Goal: Transaction & Acquisition: Purchase product/service

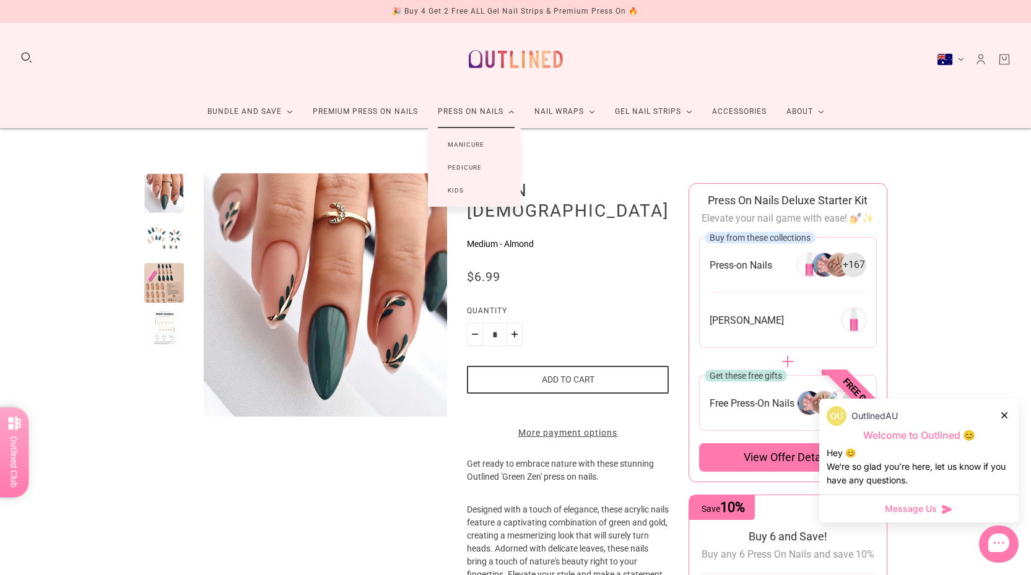
click at [472, 142] on link "Manicure" at bounding box center [466, 144] width 76 height 23
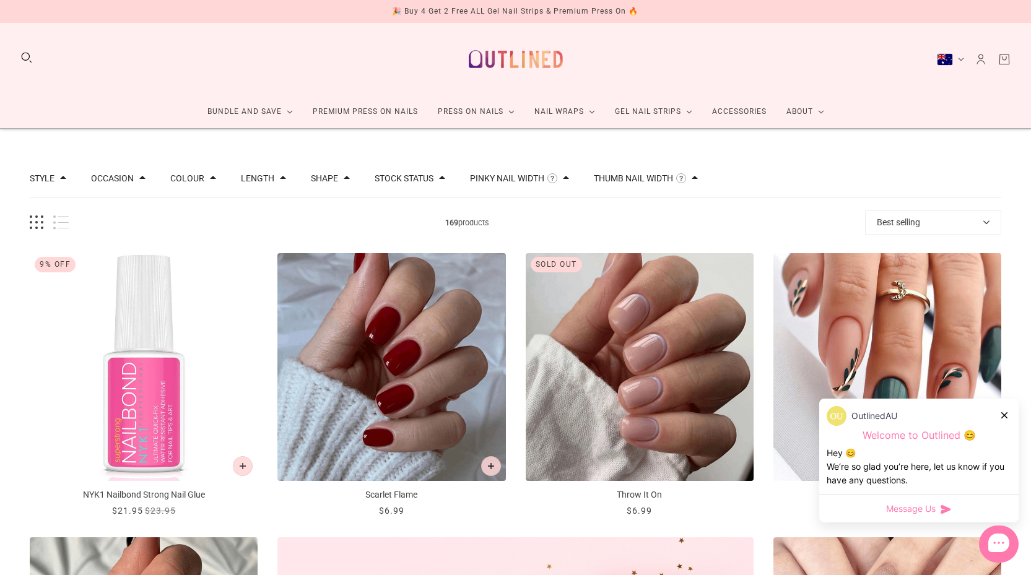
click at [214, 180] on div "Style Cat Eye 10 Chrome 1 French 46 Glitter 10 Glitter Design 6 Nail Art 108 Om…" at bounding box center [515, 178] width 971 height 39
click at [210, 175] on span at bounding box center [213, 178] width 6 height 6
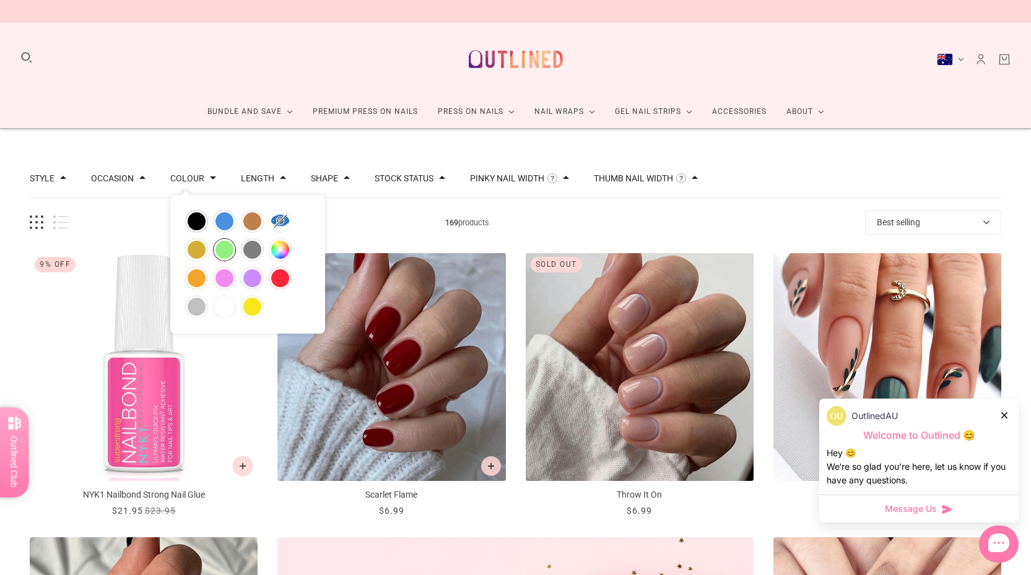
click at [214, 251] on button "green" at bounding box center [225, 250] width 22 height 22
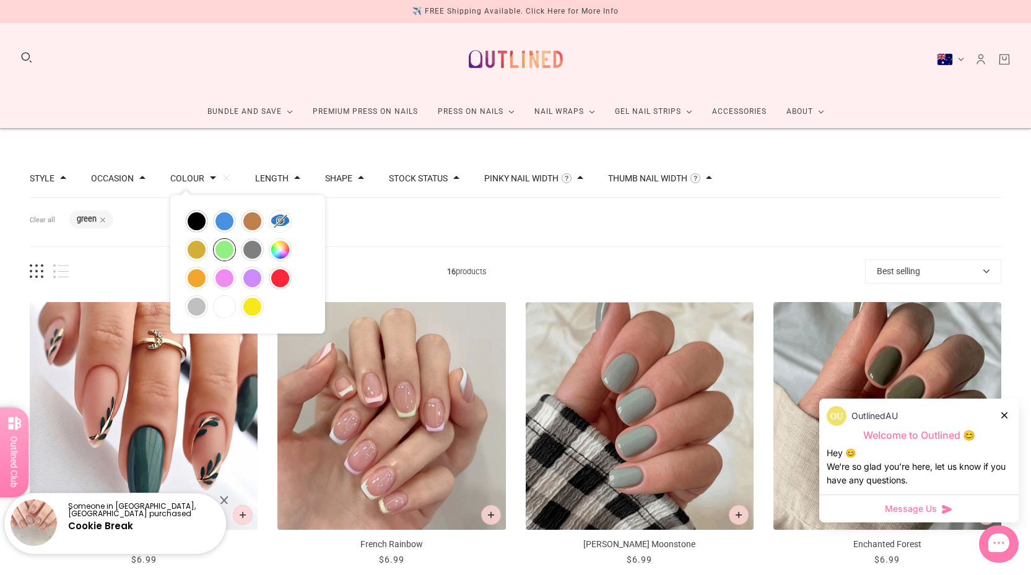
click at [1010, 417] on div "OutlinedAU" at bounding box center [919, 416] width 185 height 20
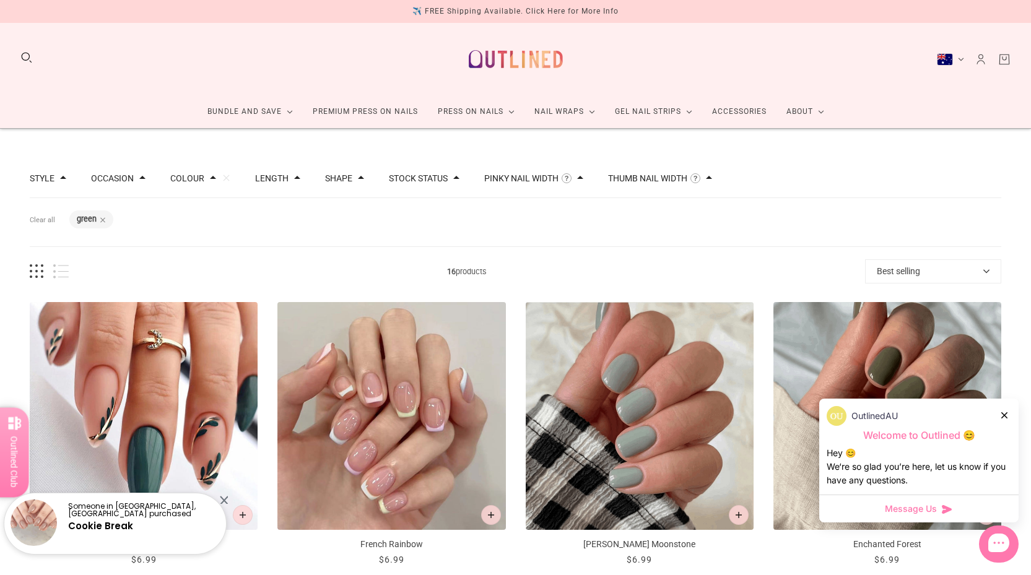
click at [1006, 414] on icon at bounding box center [1004, 415] width 6 height 6
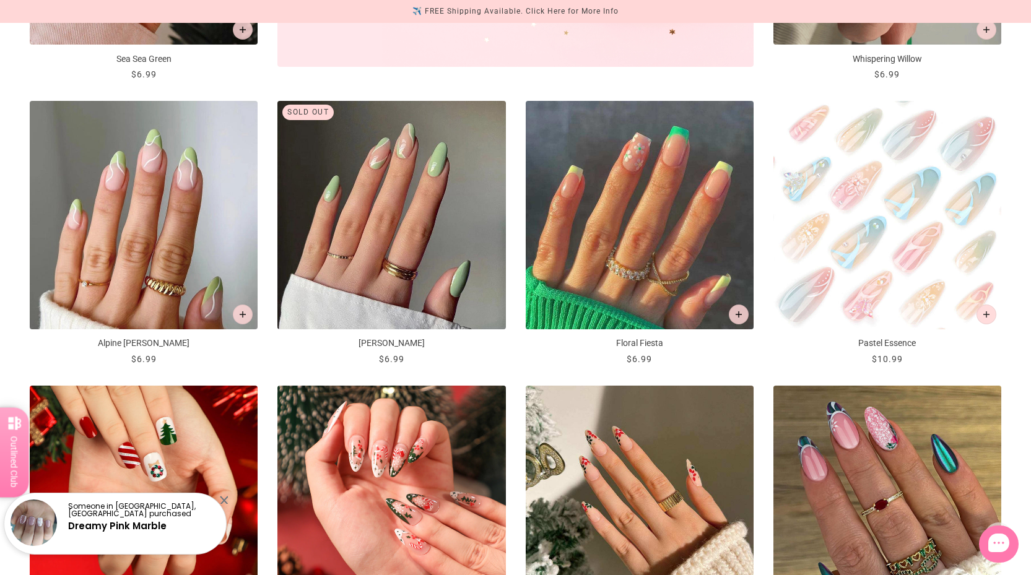
scroll to position [754, 0]
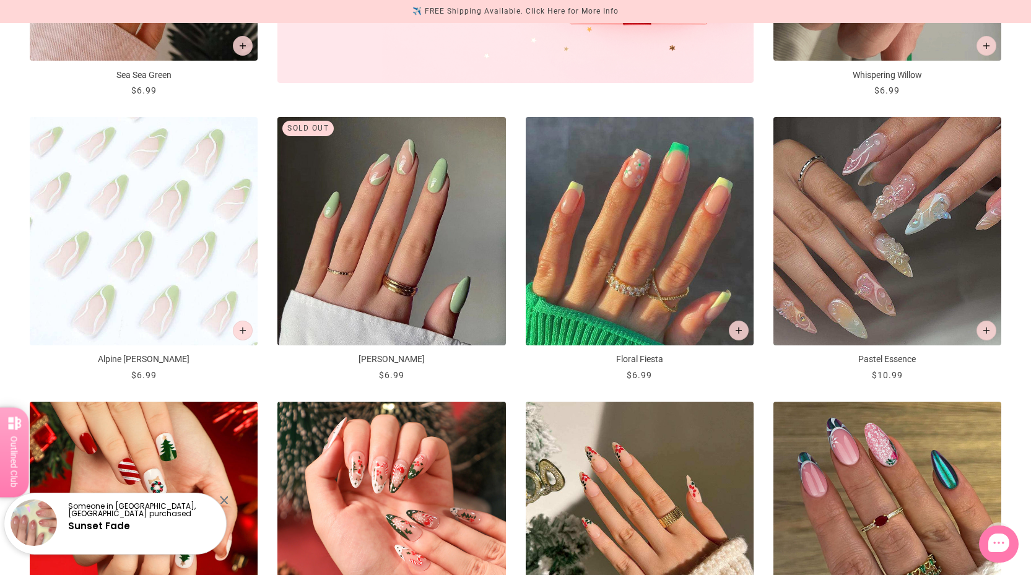
click at [166, 267] on img "Alpine Meadows" at bounding box center [144, 231] width 228 height 228
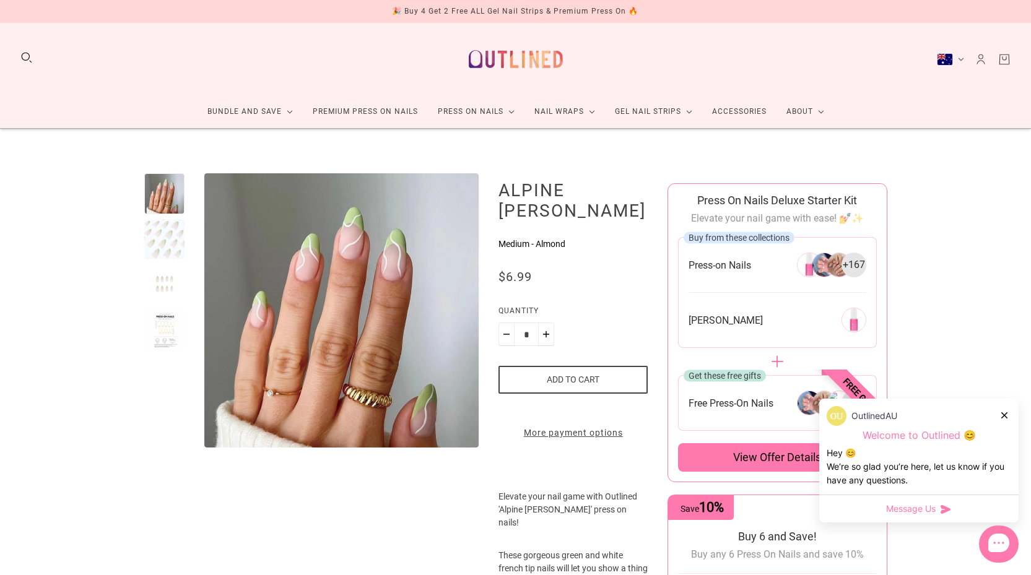
click at [159, 237] on div at bounding box center [164, 239] width 41 height 41
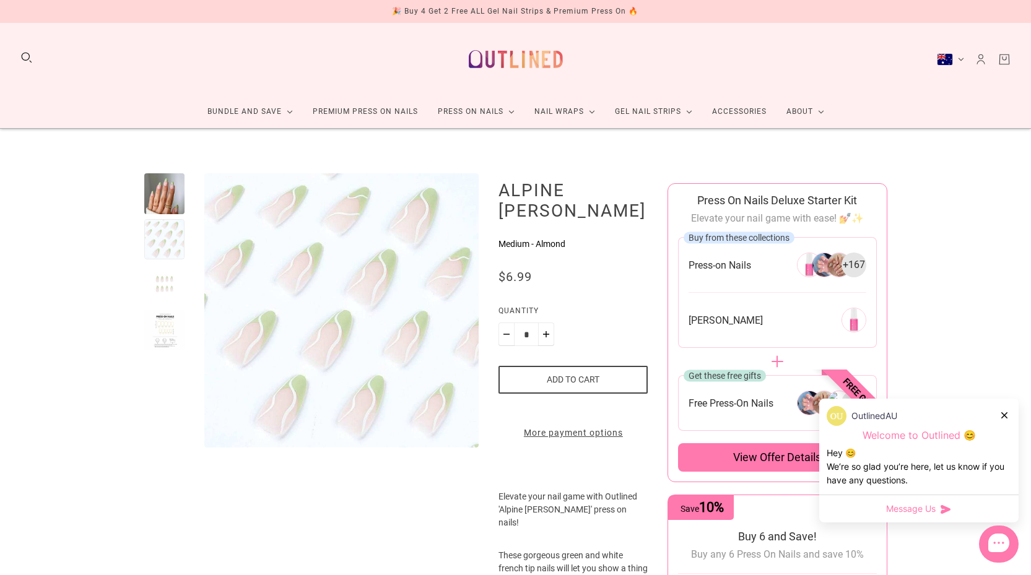
click at [165, 279] on div at bounding box center [164, 284] width 41 height 41
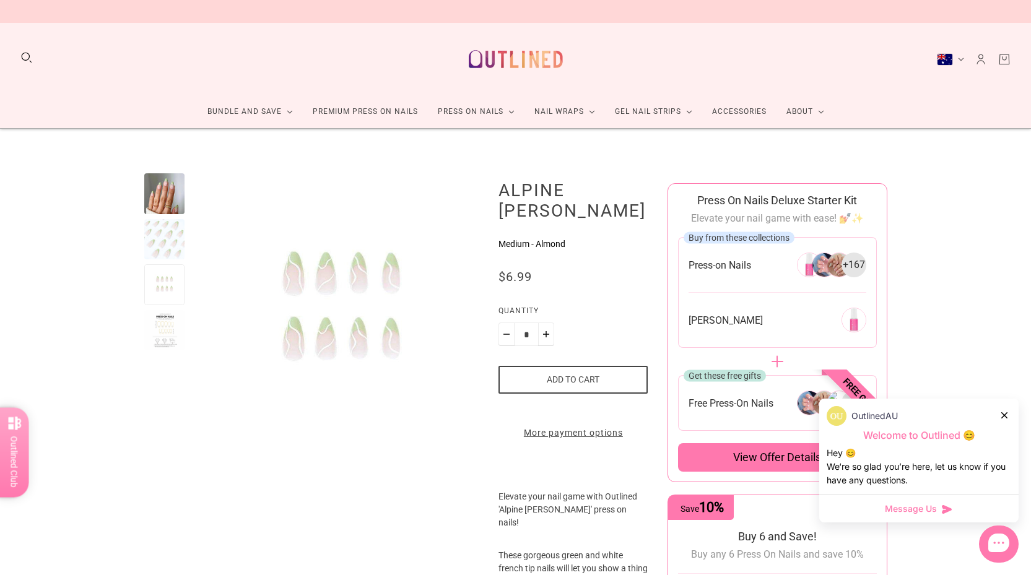
click at [163, 340] on div at bounding box center [164, 330] width 41 height 41
